Goal: Find specific page/section: Find specific page/section

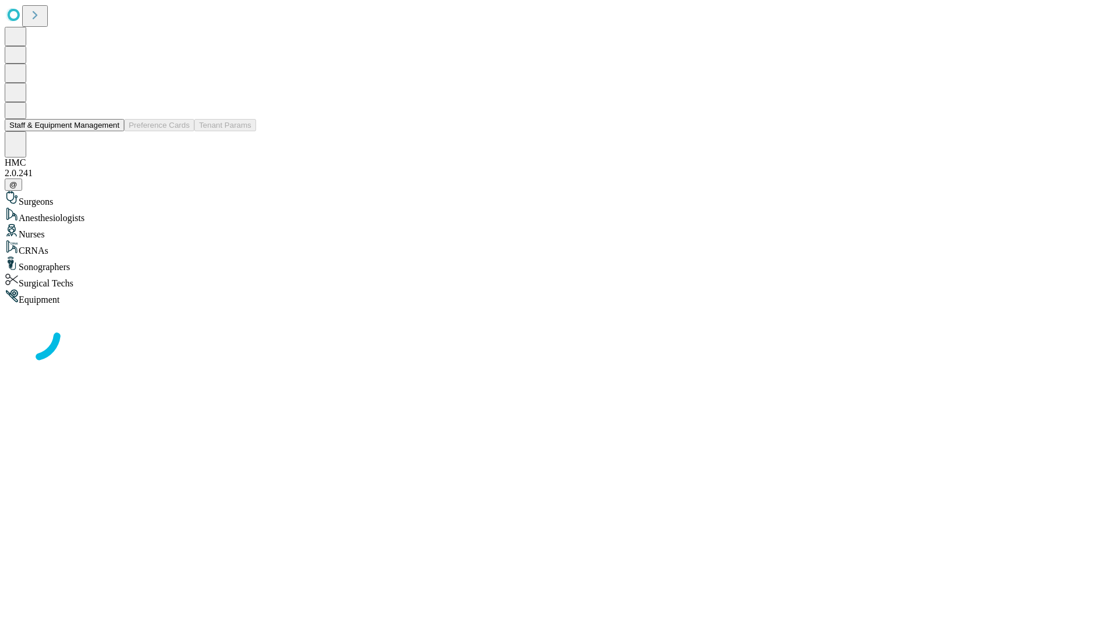
click at [111, 131] on button "Staff & Equipment Management" at bounding box center [65, 125] width 120 height 12
